Goal: Information Seeking & Learning: Compare options

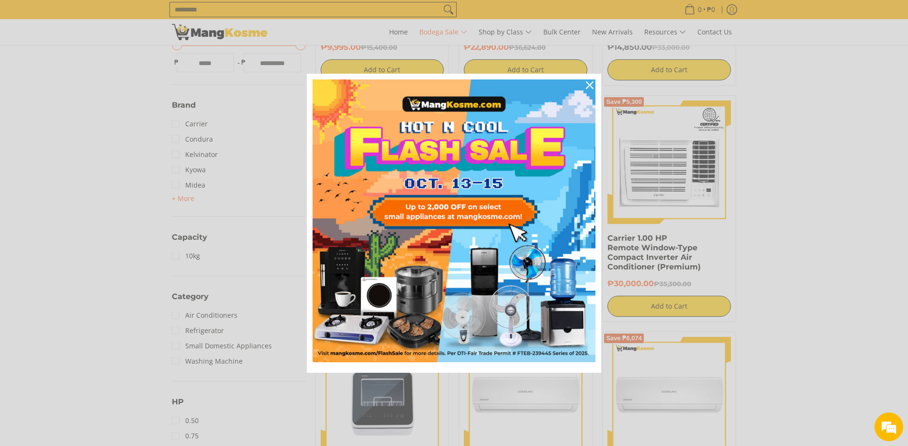
scroll to position [527, 0]
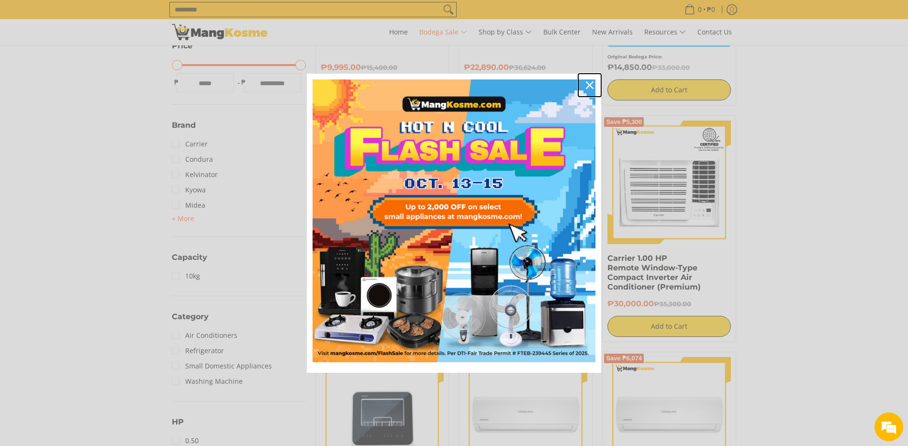
click at [591, 83] on icon "close icon" at bounding box center [590, 85] width 8 height 8
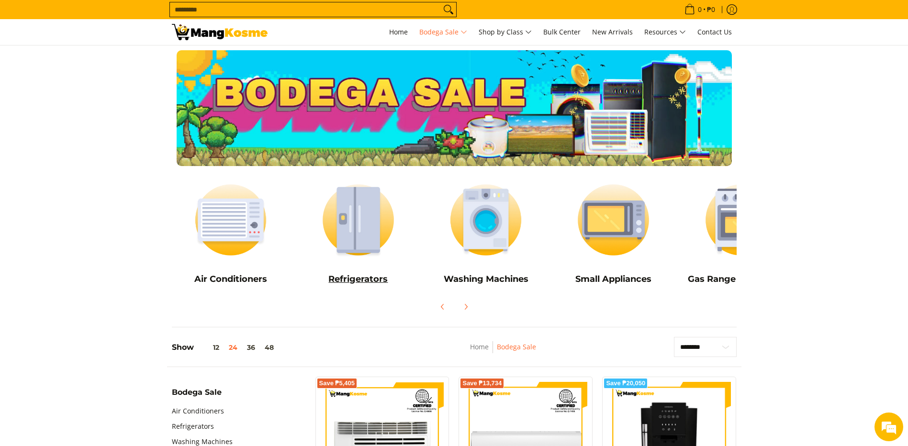
scroll to position [0, 64]
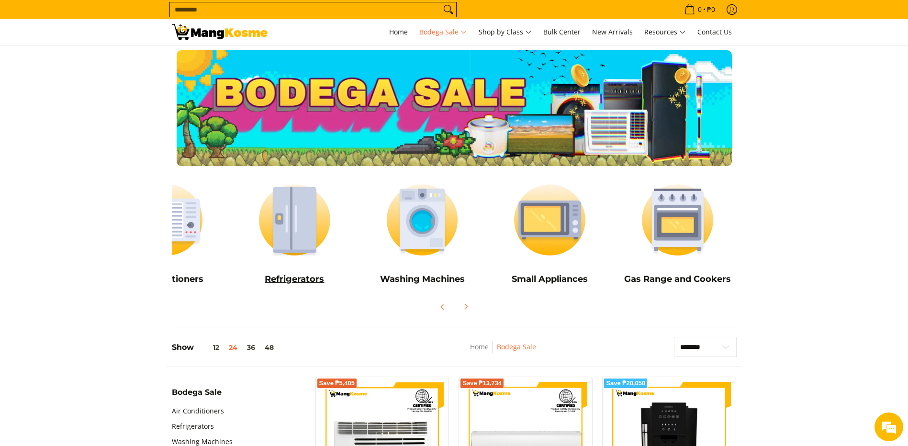
drag, startPoint x: 648, startPoint y: 210, endPoint x: 265, endPoint y: 216, distance: 382.7
click at [213, 211] on div "Air Conditioners Refrigerators Washing Machines" at bounding box center [422, 231] width 638 height 121
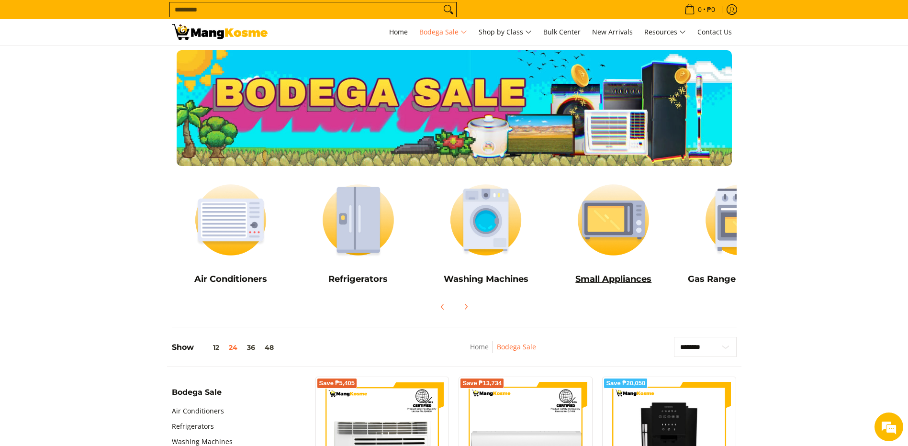
drag, startPoint x: 360, startPoint y: 226, endPoint x: 663, endPoint y: 226, distance: 303.1
click at [663, 226] on div "Air Conditioners Refrigerators Washing Machines" at bounding box center [486, 231] width 638 height 121
click at [462, 306] on icon "Next" at bounding box center [466, 307] width 8 height 8
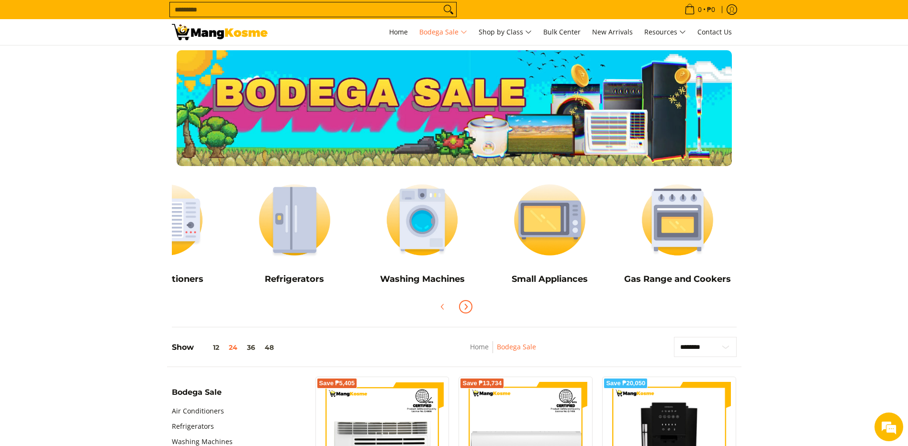
scroll to position [0, 64]
click at [462, 306] on icon "Next" at bounding box center [466, 307] width 8 height 8
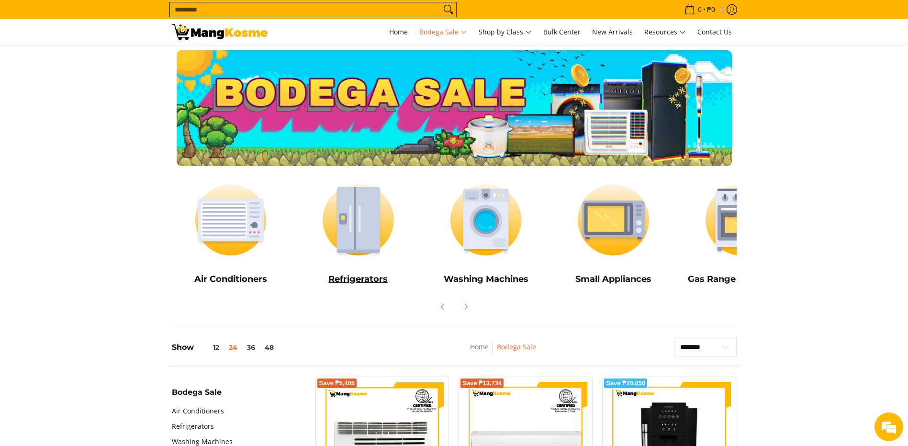
drag, startPoint x: 383, startPoint y: 118, endPoint x: 384, endPoint y: 269, distance: 151.3
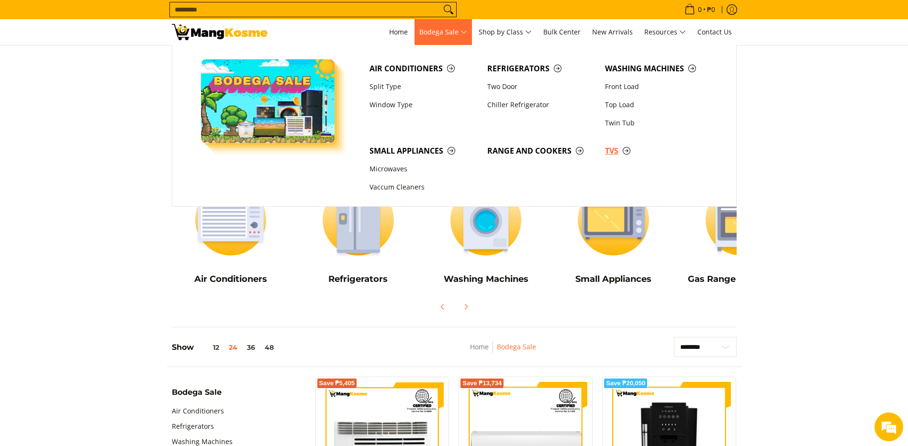
click at [610, 148] on span "TVs" at bounding box center [659, 151] width 108 height 12
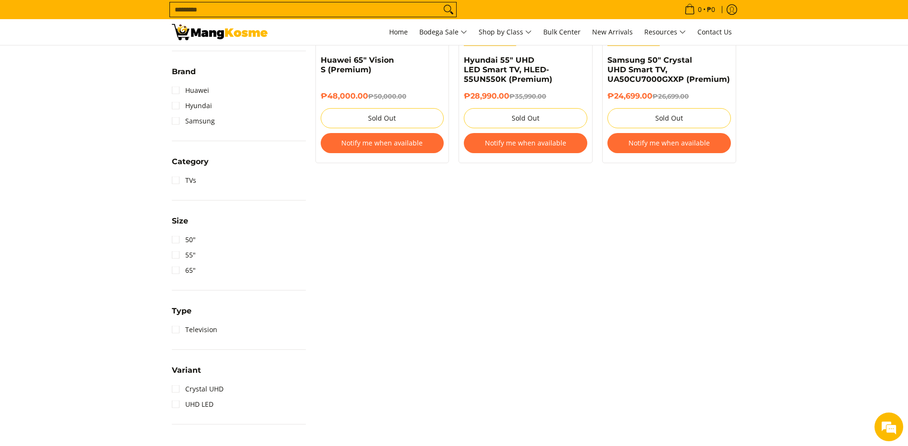
scroll to position [383, 0]
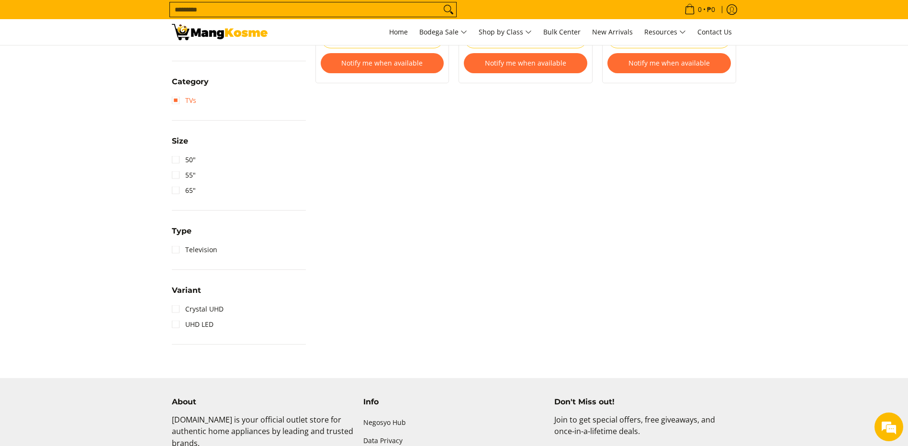
click at [183, 102] on link "TVs" at bounding box center [184, 100] width 24 height 15
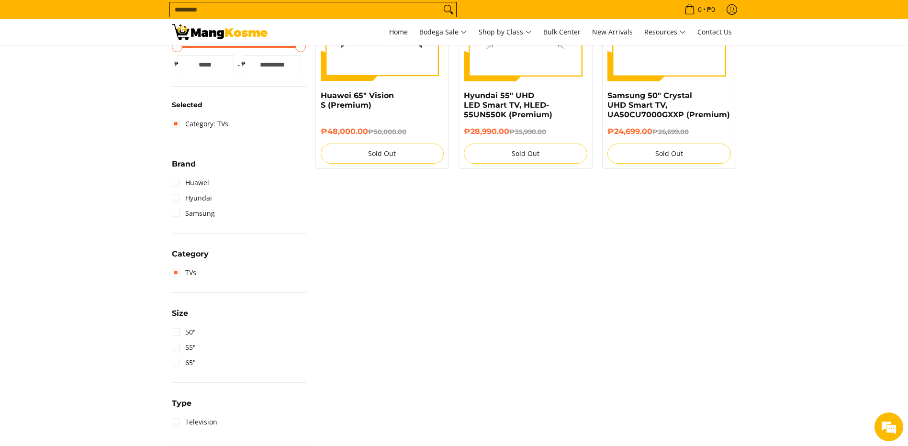
scroll to position [279, 0]
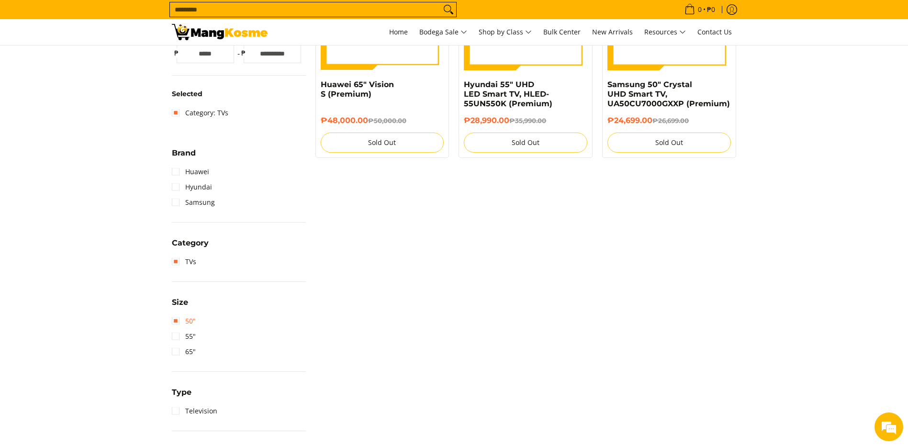
click at [188, 318] on link "50"" at bounding box center [184, 321] width 24 height 15
